Goal: Task Accomplishment & Management: Manage account settings

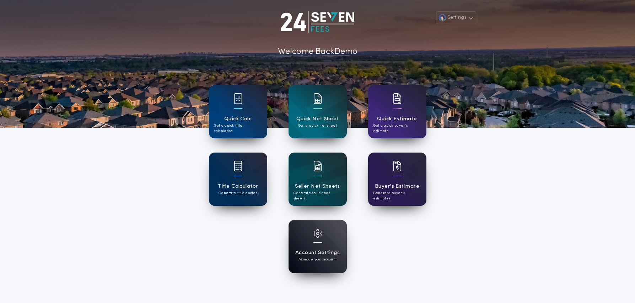
click at [308, 254] on h1 "Account Settings" at bounding box center [317, 253] width 44 height 8
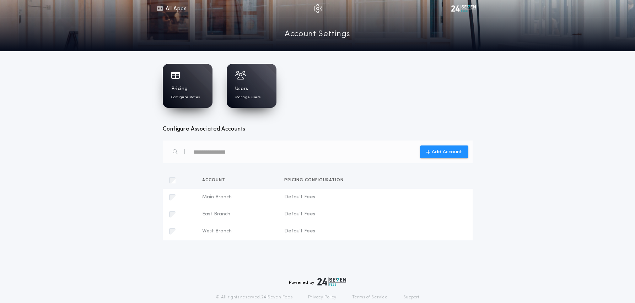
click at [190, 86] on div "Pricing Configure states" at bounding box center [187, 93] width 33 height 15
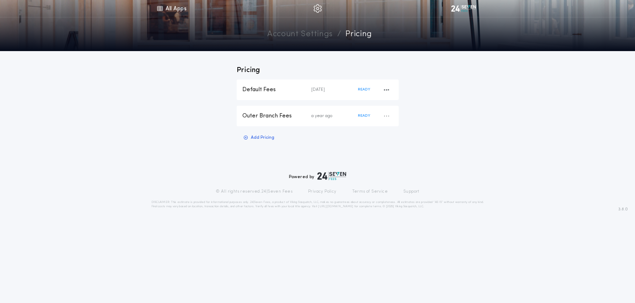
click at [294, 94] on div "Default Fees [DATE] READY" at bounding box center [318, 90] width 162 height 21
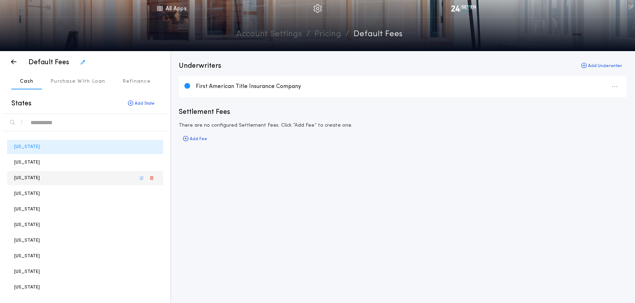
drag, startPoint x: 25, startPoint y: 177, endPoint x: 48, endPoint y: 180, distance: 22.5
click at [25, 177] on p "[US_STATE]" at bounding box center [27, 178] width 26 height 7
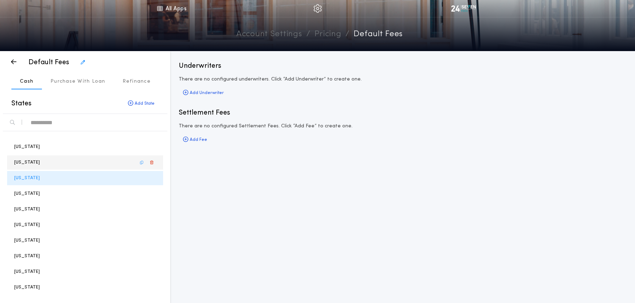
drag, startPoint x: 25, startPoint y: 163, endPoint x: 26, endPoint y: 152, distance: 11.0
click at [25, 163] on p "[US_STATE]" at bounding box center [27, 162] width 26 height 7
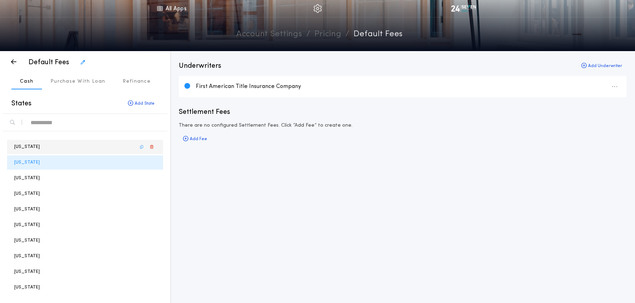
click at [26, 148] on p "[US_STATE]" at bounding box center [27, 147] width 26 height 7
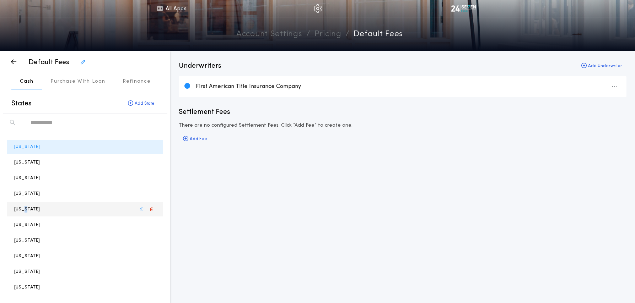
drag, startPoint x: 23, startPoint y: 207, endPoint x: 54, endPoint y: 221, distance: 34.4
click at [23, 207] on p "[US_STATE]" at bounding box center [27, 209] width 26 height 7
